Goal: Task Accomplishment & Management: Use online tool/utility

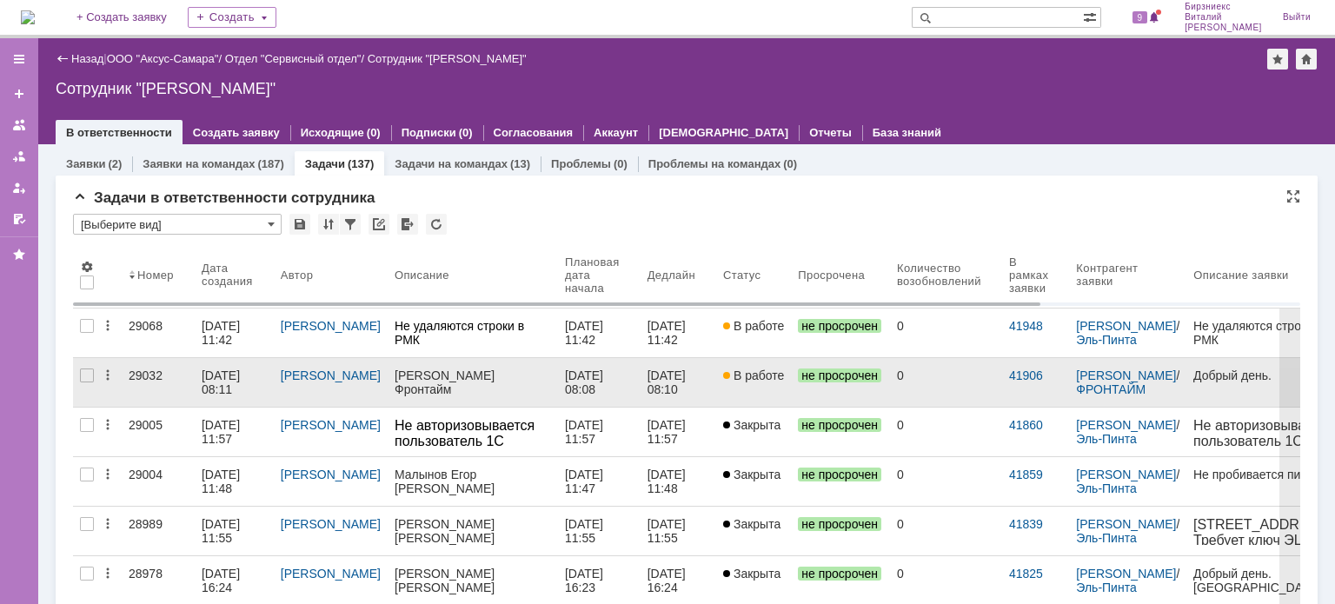
click at [227, 378] on div "[DATE] 08:11" at bounding box center [223, 383] width 42 height 28
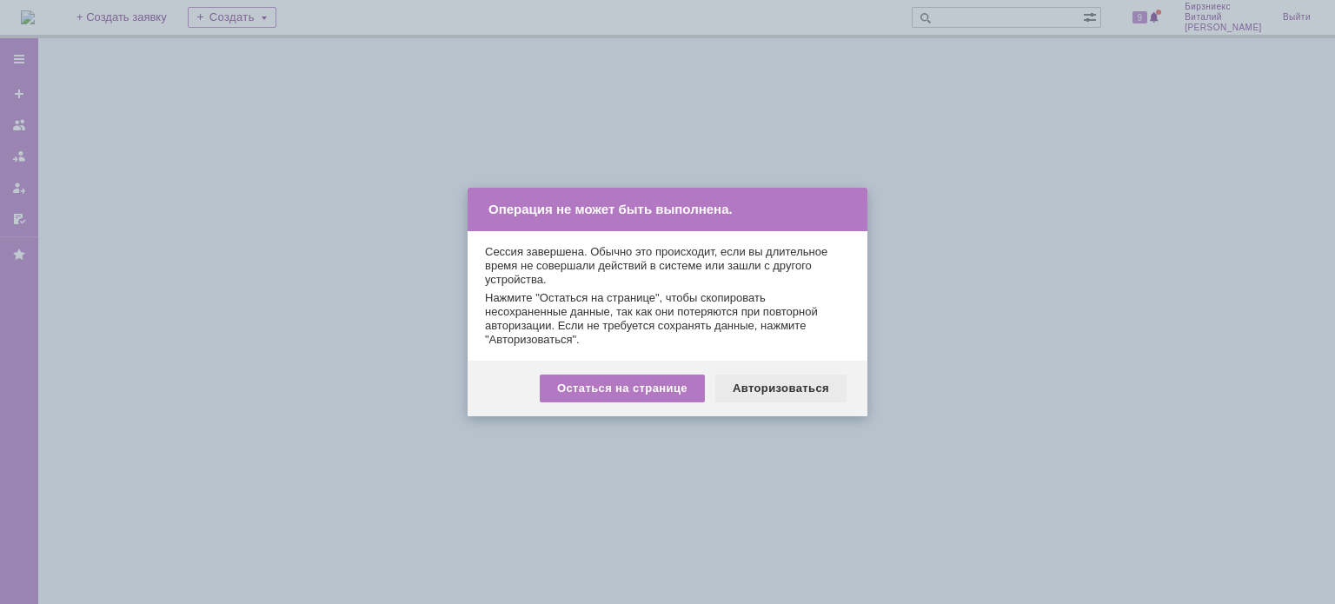
click at [735, 388] on div "Авторизоваться" at bounding box center [780, 389] width 131 height 28
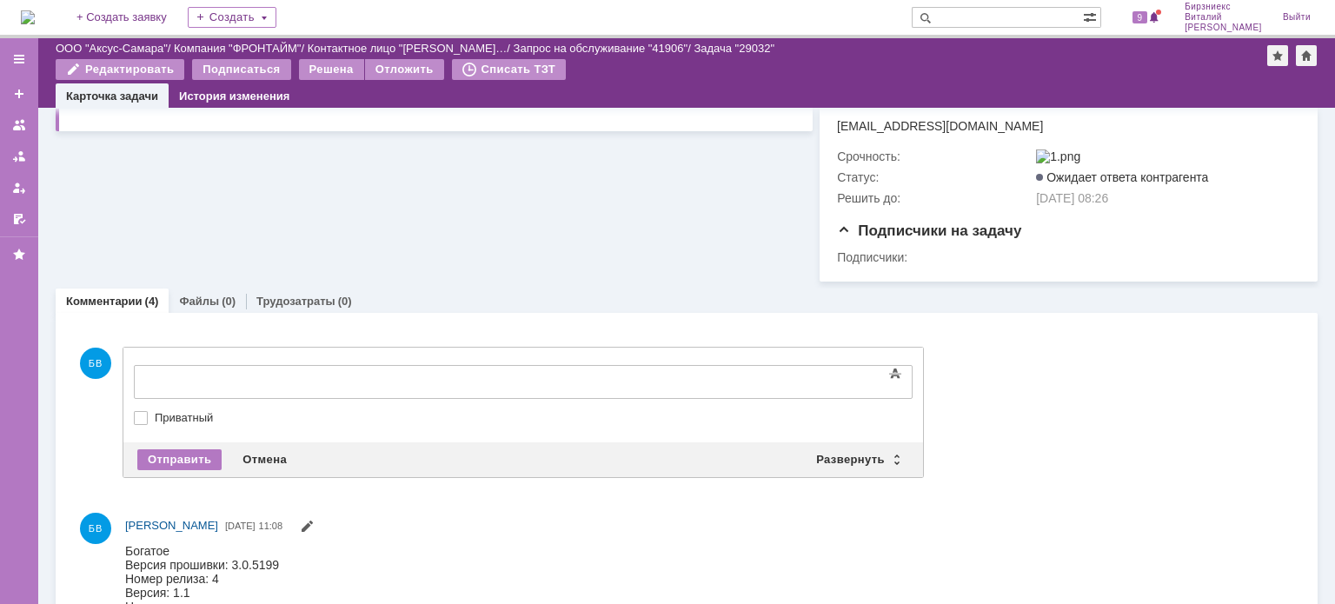
click at [199, 382] on div at bounding box center [275, 380] width 247 height 14
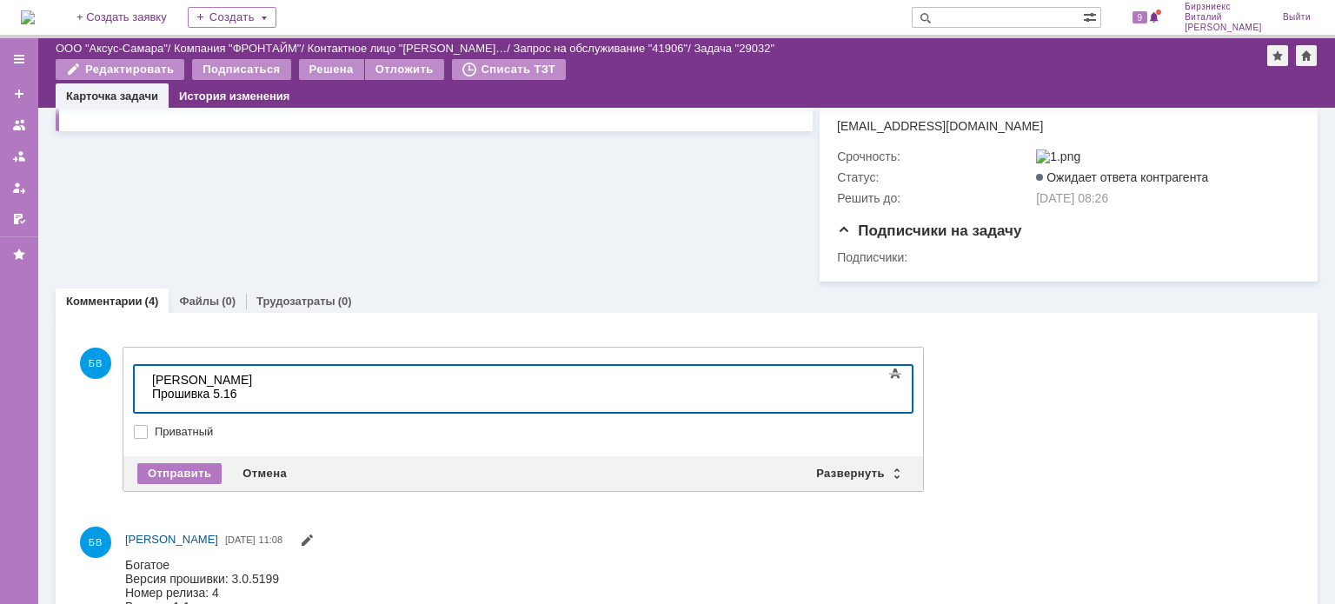
scroll to position [117, 5]
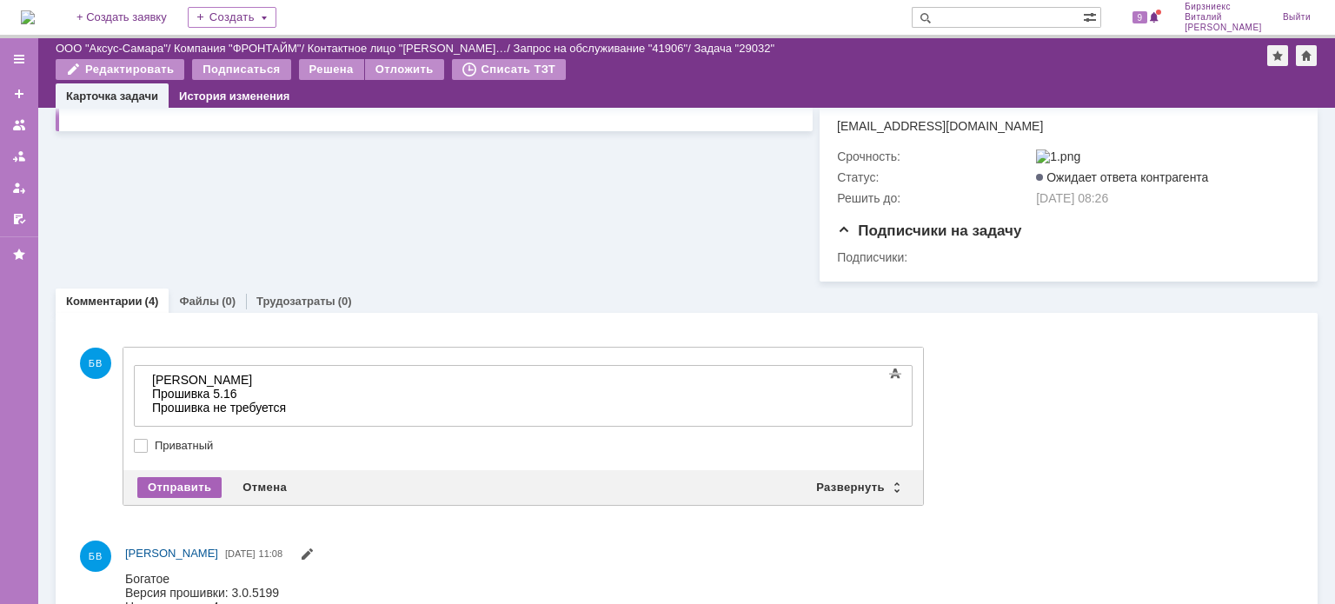
click at [163, 489] on div "Отправить" at bounding box center [179, 487] width 84 height 21
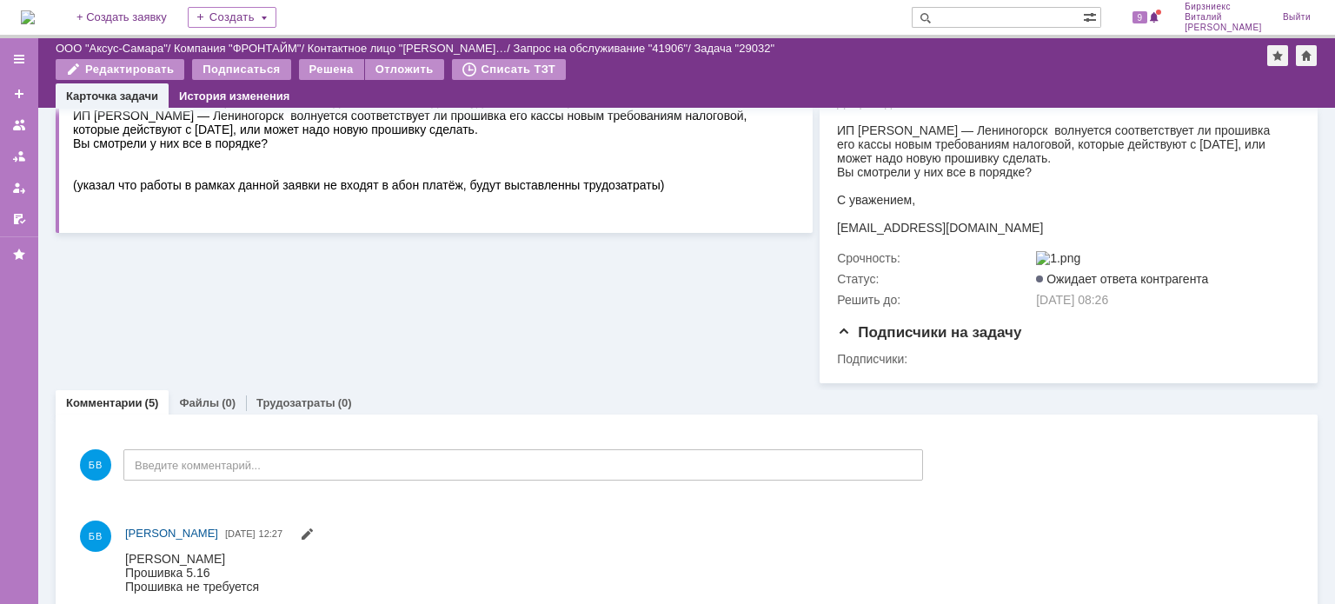
scroll to position [0, 0]
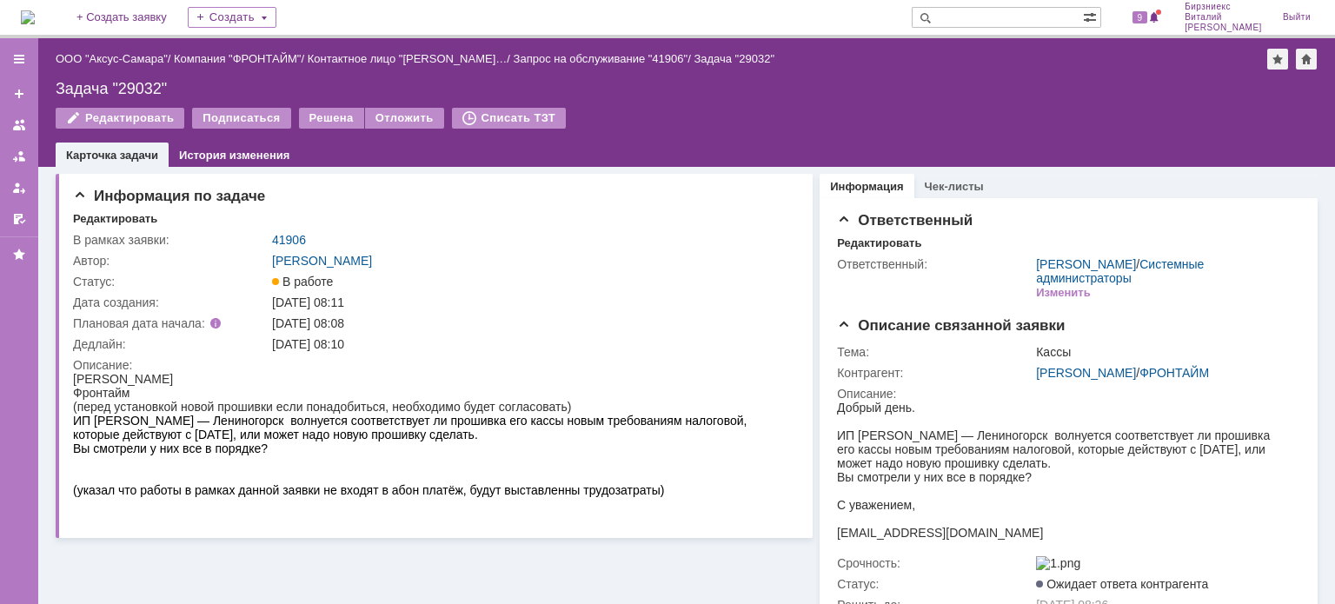
click at [35, 20] on img at bounding box center [28, 17] width 14 height 14
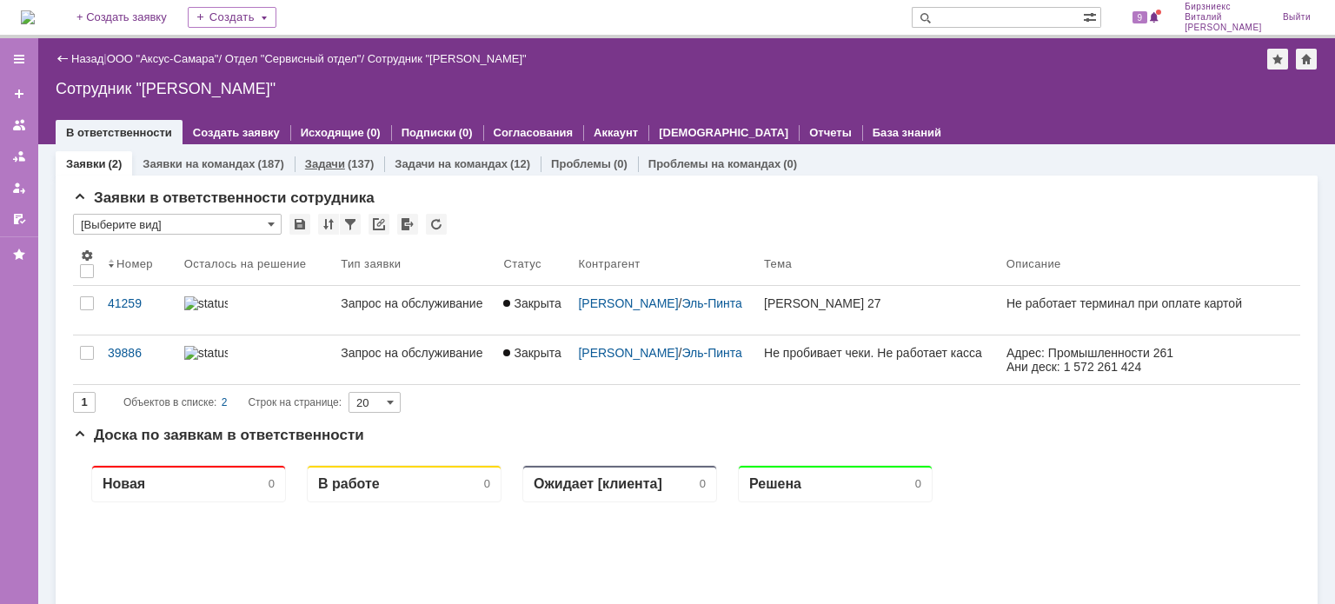
click at [355, 163] on div "(137)" at bounding box center [361, 163] width 26 height 13
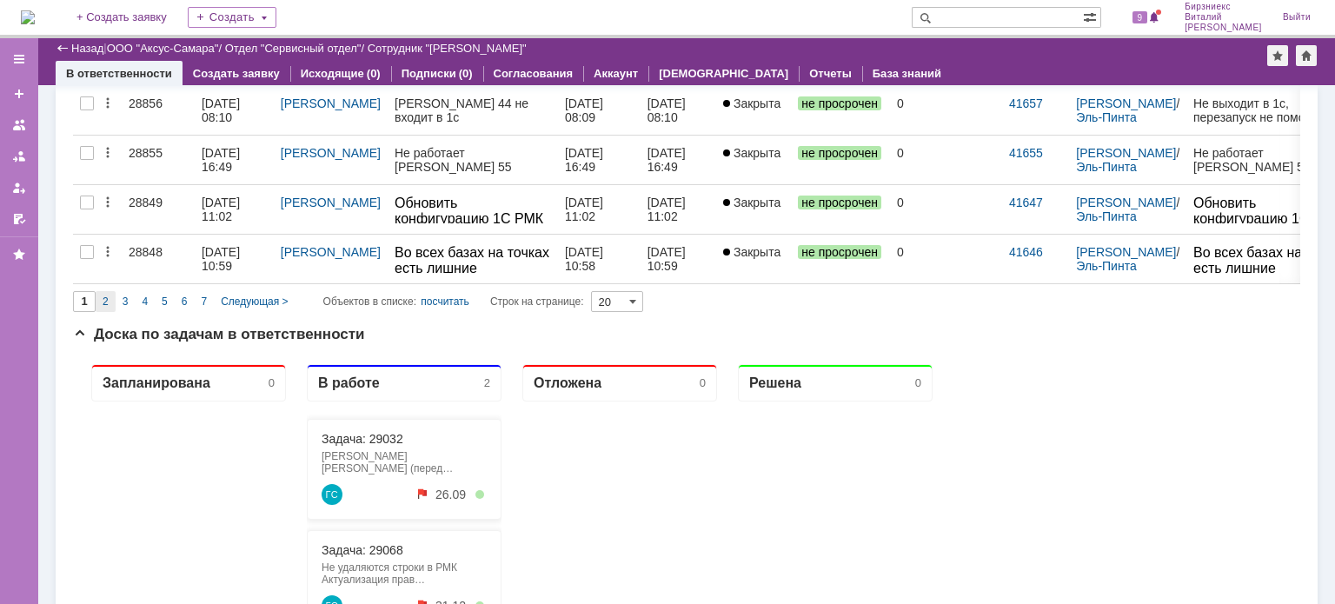
drag, startPoint x: 106, startPoint y: 297, endPoint x: 39, endPoint y: 413, distance: 133.6
click at [106, 297] on span "2" at bounding box center [106, 302] width 6 height 12
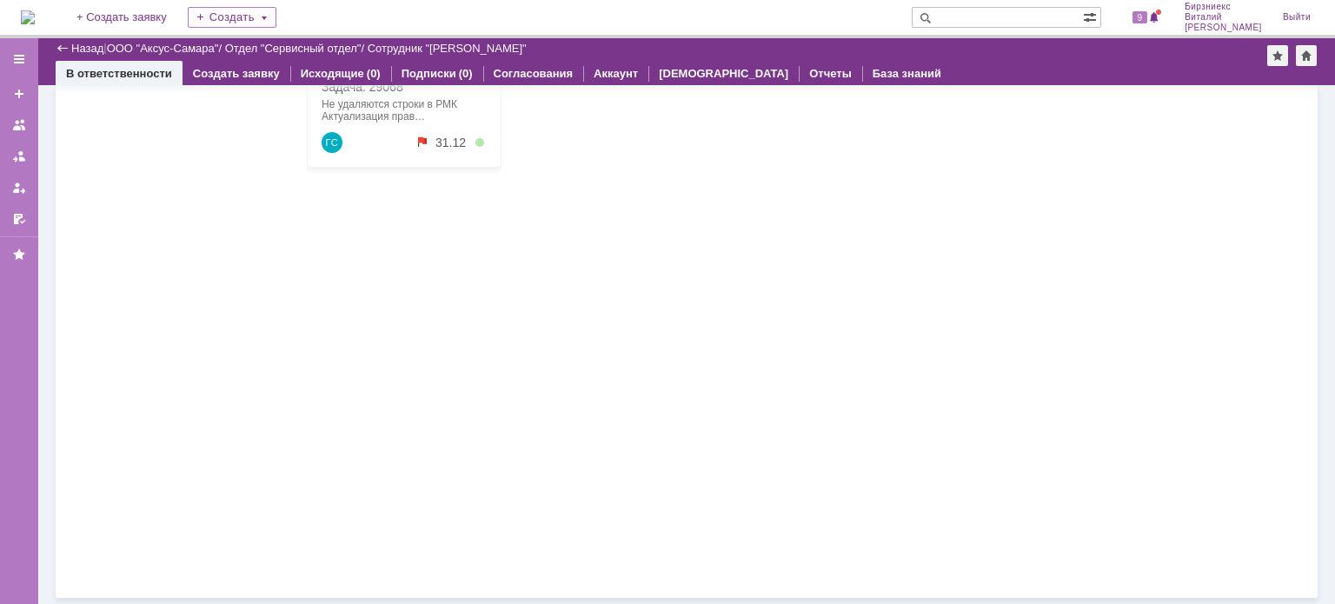
type input "2"
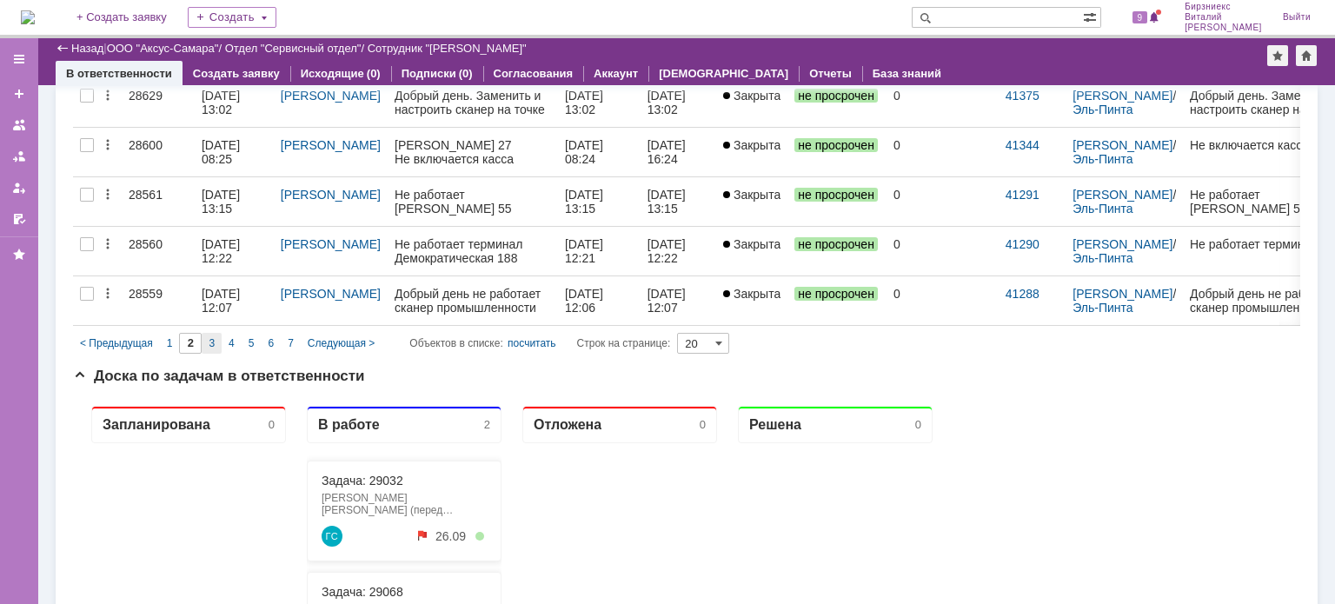
drag, startPoint x: 212, startPoint y: 339, endPoint x: 150, endPoint y: 463, distance: 138.0
click at [212, 339] on span "3" at bounding box center [212, 343] width 6 height 12
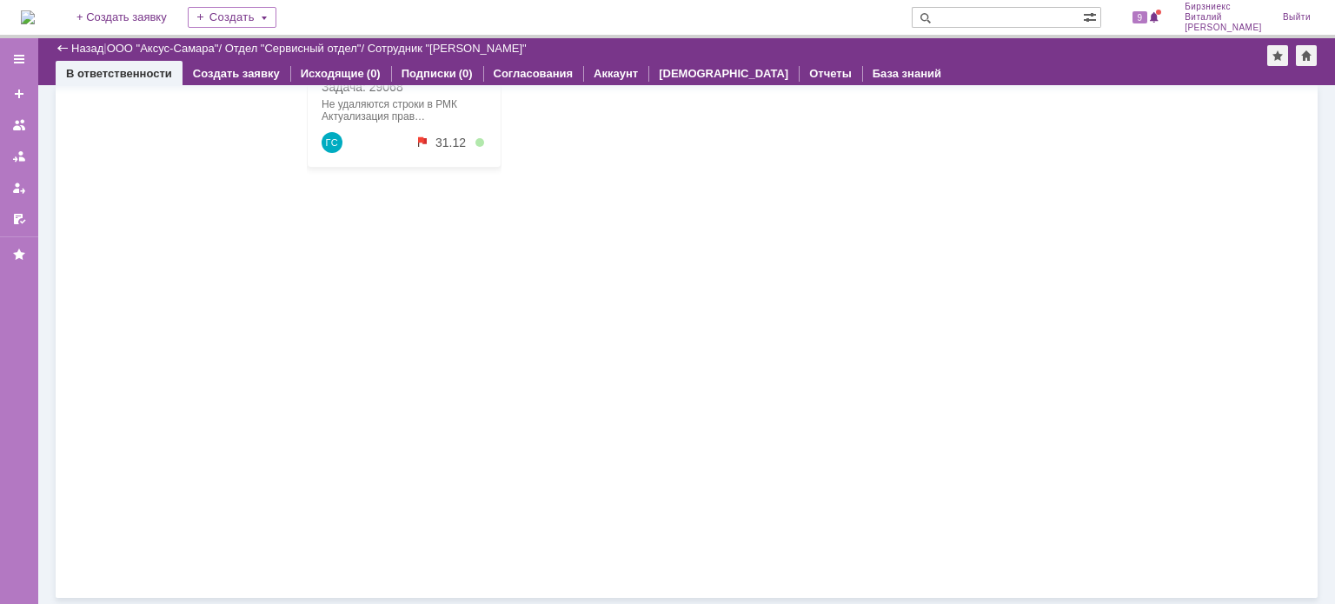
type input "3"
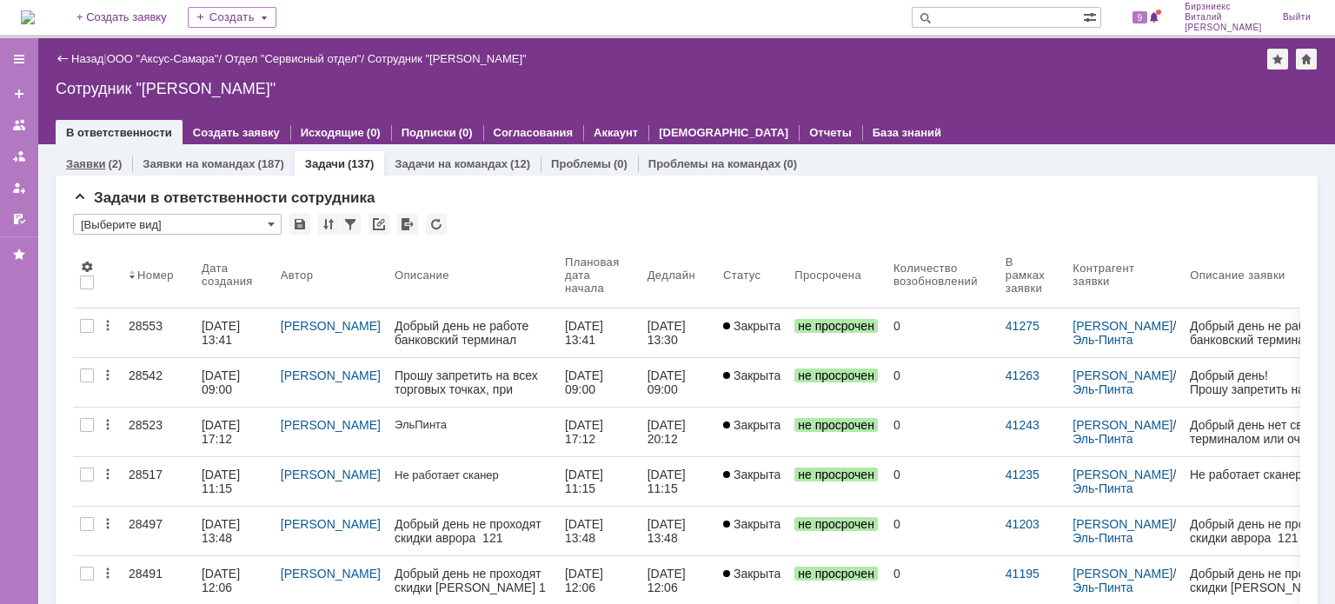
click at [108, 157] on div "(2)" at bounding box center [115, 163] width 14 height 13
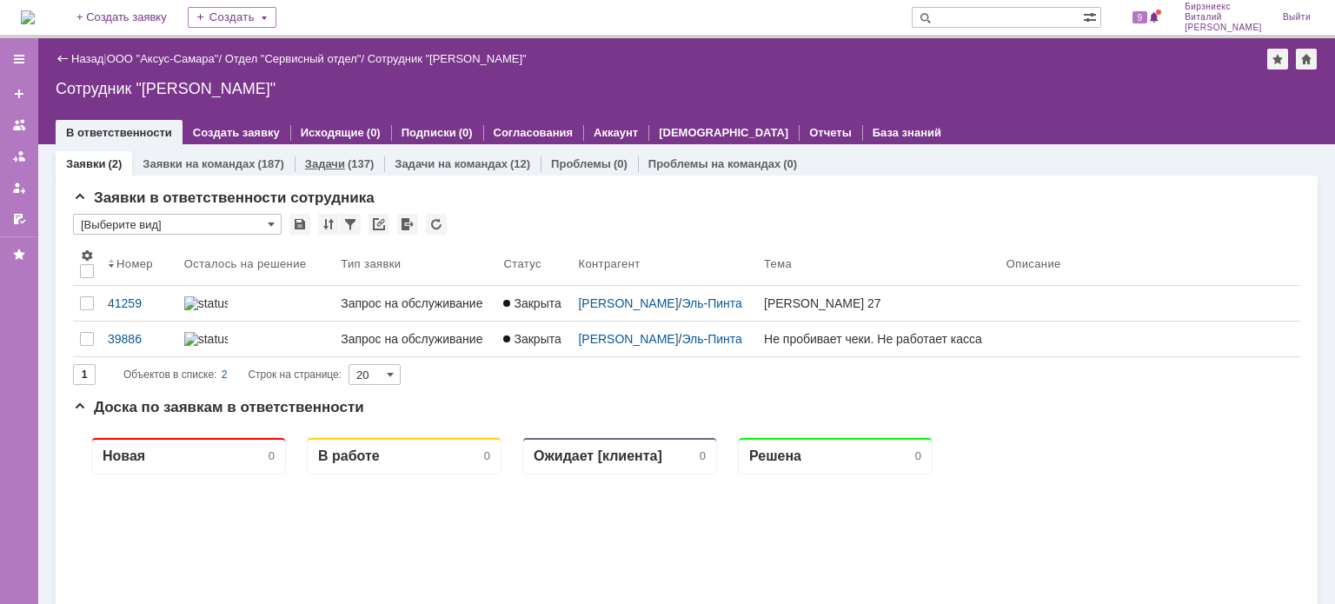
click at [332, 159] on link "Задачи" at bounding box center [325, 163] width 40 height 13
